Goal: Information Seeking & Learning: Learn about a topic

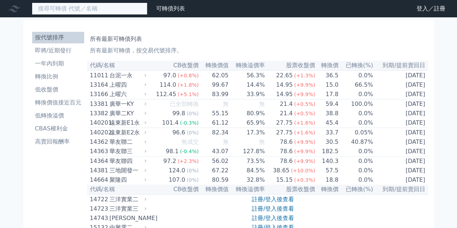
click at [103, 5] on input at bounding box center [90, 9] width 116 height 12
paste input "醣聯"
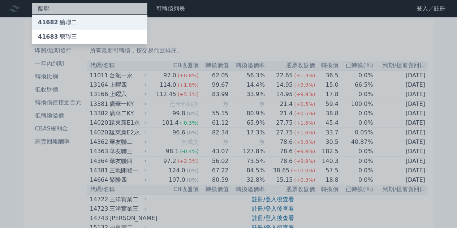
type input "醣聯"
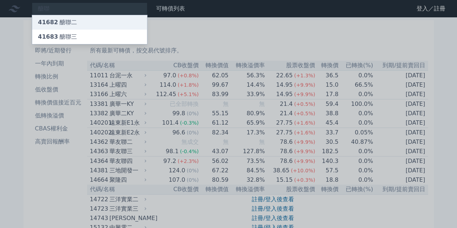
click at [81, 22] on div "41682 醣聯二" at bounding box center [89, 22] width 115 height 14
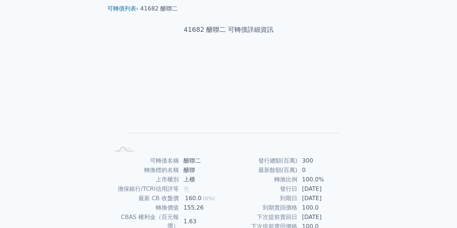
scroll to position [36, 0]
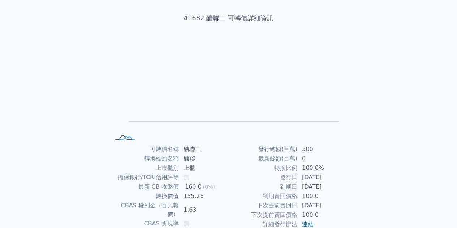
click at [128, 136] on rect at bounding box center [125, 138] width 24 height 8
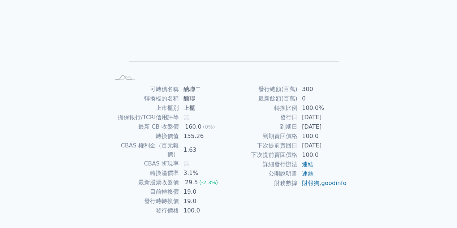
scroll to position [106, 0]
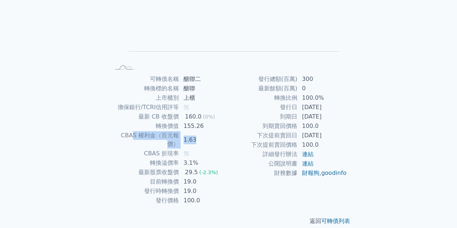
drag, startPoint x: 121, startPoint y: 136, endPoint x: 199, endPoint y: 135, distance: 78.8
click at [199, 134] on tr "CBAS 權利金（百元報價） 1.63" at bounding box center [169, 140] width 119 height 18
drag, startPoint x: 265, startPoint y: 133, endPoint x: 346, endPoint y: 128, distance: 81.1
click at [346, 128] on tbody "發行總額(百萬) 300 最新餘額(百萬) 0 轉換比例 100.0% 發行日 2020-02-18 到期日 2023-02-18 到期賣回價格 100.0 …" at bounding box center [288, 125] width 119 height 103
click at [357, 143] on div "可轉債列表 › 41682 醣聯二 41682 醣聯二 可轉債詳細資訊 Zoom Out L L Chart created using amCharts l…" at bounding box center [229, 74] width 278 height 326
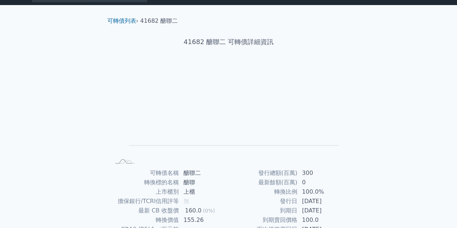
scroll to position [0, 0]
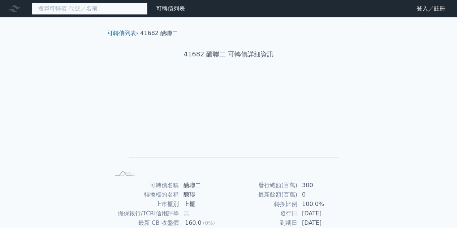
click at [72, 8] on input at bounding box center [90, 9] width 116 height 12
paste input "醣聯"
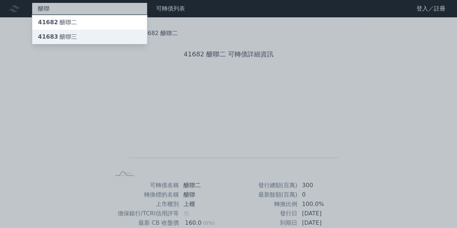
type input "醣聯"
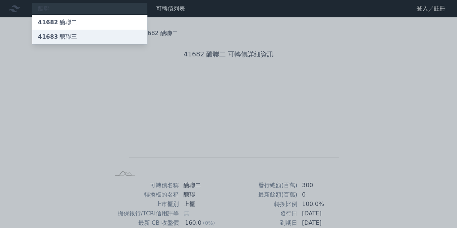
click at [69, 36] on div "41683 醣聯三" at bounding box center [57, 37] width 39 height 9
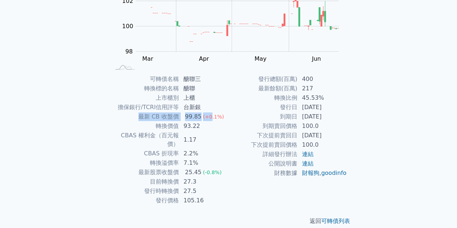
drag, startPoint x: 164, startPoint y: 117, endPoint x: 214, endPoint y: 120, distance: 50.7
click at [213, 119] on tr "最新 CB 收盤價 99.85 (+0.1%)" at bounding box center [169, 116] width 119 height 9
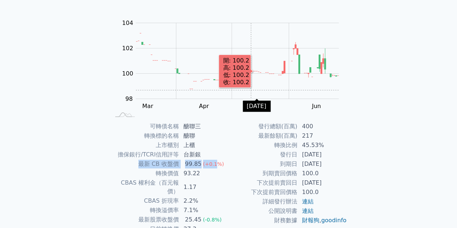
scroll to position [70, 0]
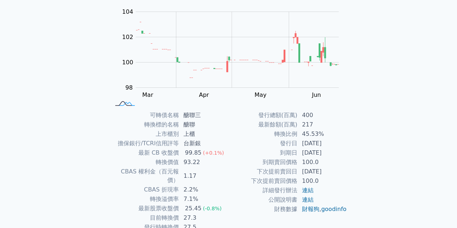
click at [126, 103] on icon at bounding box center [127, 103] width 16 height 3
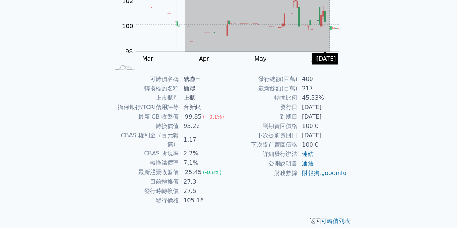
click at [330, 24] on rect "Chart" at bounding box center [237, 14] width 203 height 76
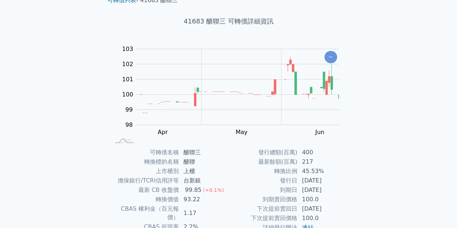
scroll to position [0, 0]
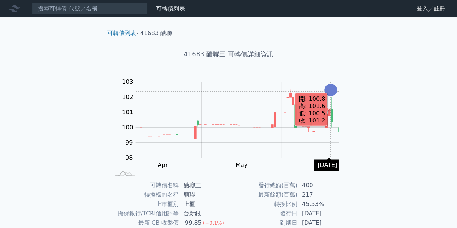
click at [330, 91] on icon "Chart" at bounding box center [330, 90] width 13 height 12
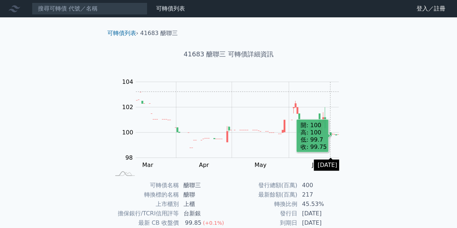
click at [330, 91] on rect "Chart" at bounding box center [237, 120] width 203 height 76
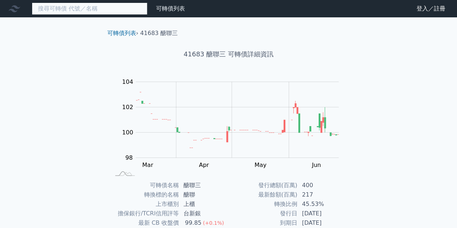
click at [73, 5] on input at bounding box center [90, 9] width 116 height 12
